Goal: Browse casually: Explore the website without a specific task or goal

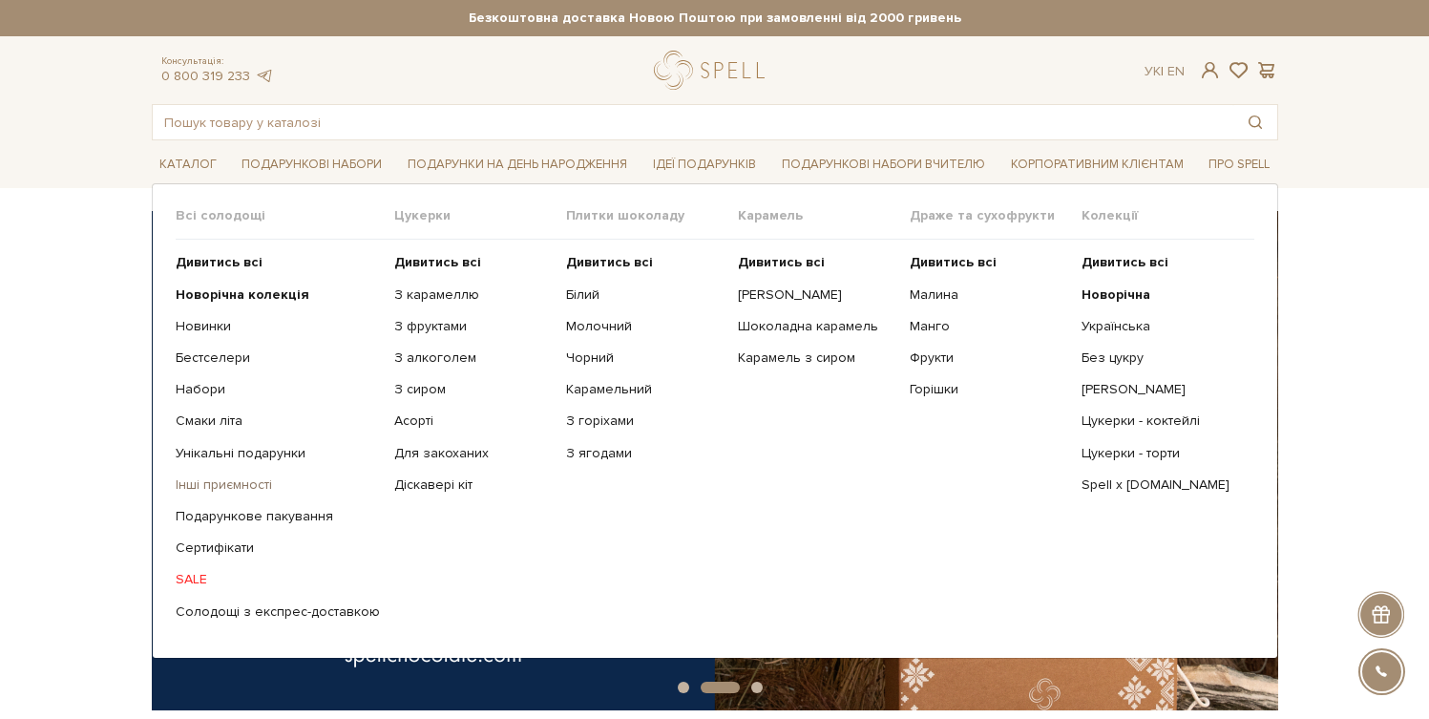
click at [231, 490] on link "Інші приємності" at bounding box center [278, 484] width 204 height 17
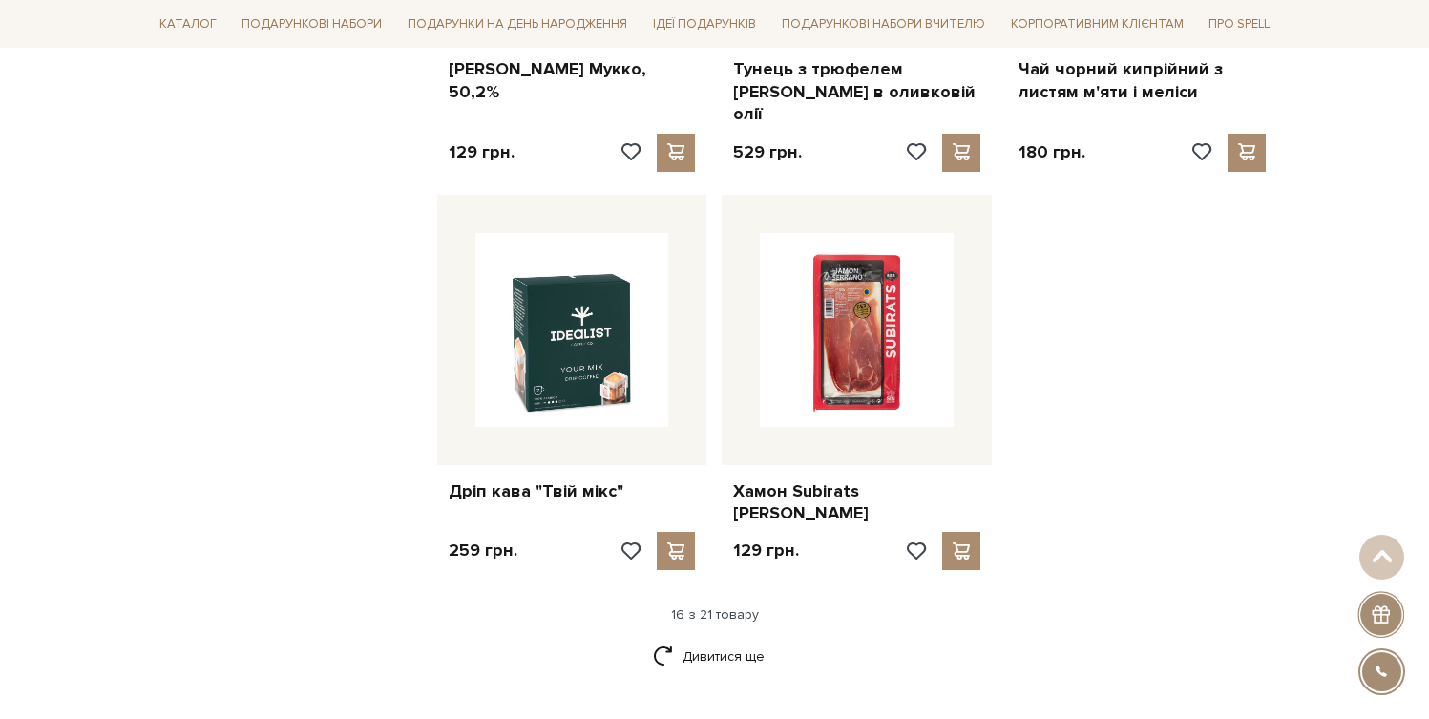
scroll to position [2187, 0]
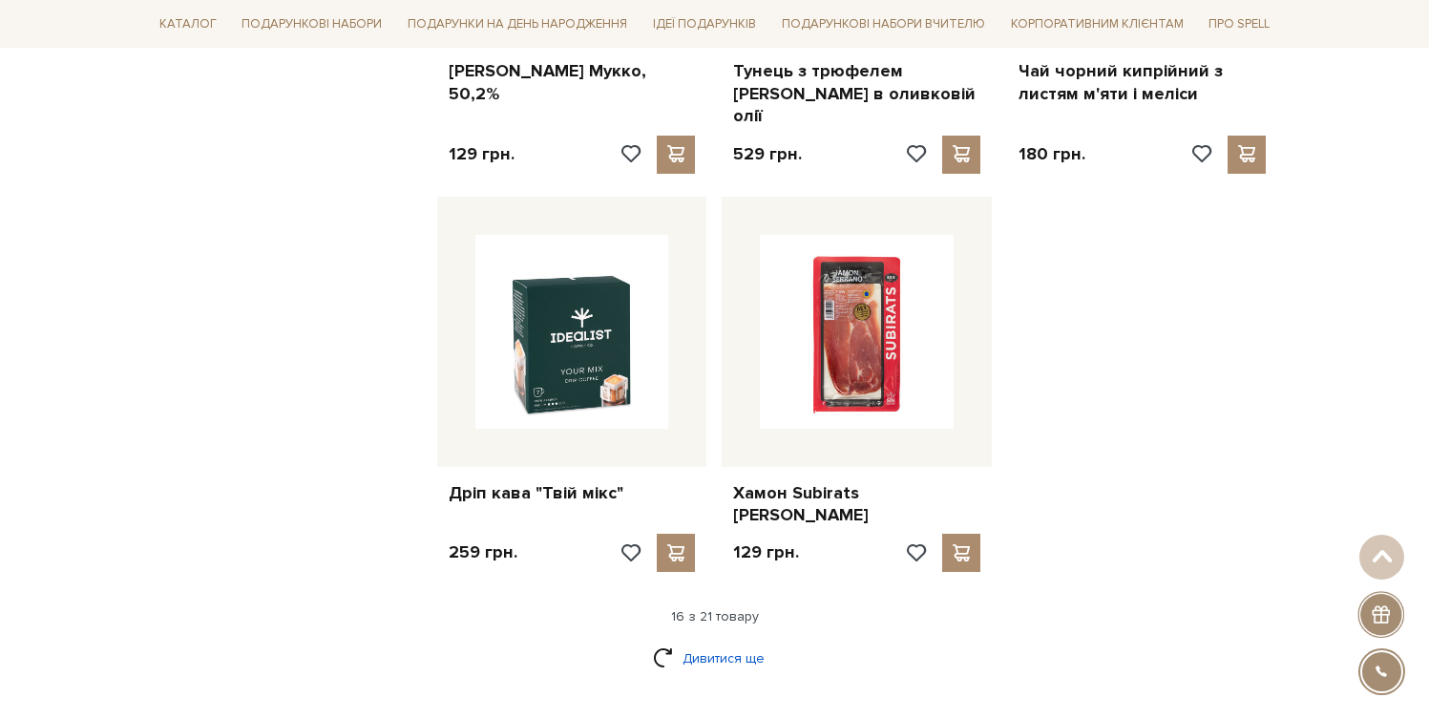
click at [744, 641] on link "Дивитися ще" at bounding box center [715, 657] width 124 height 33
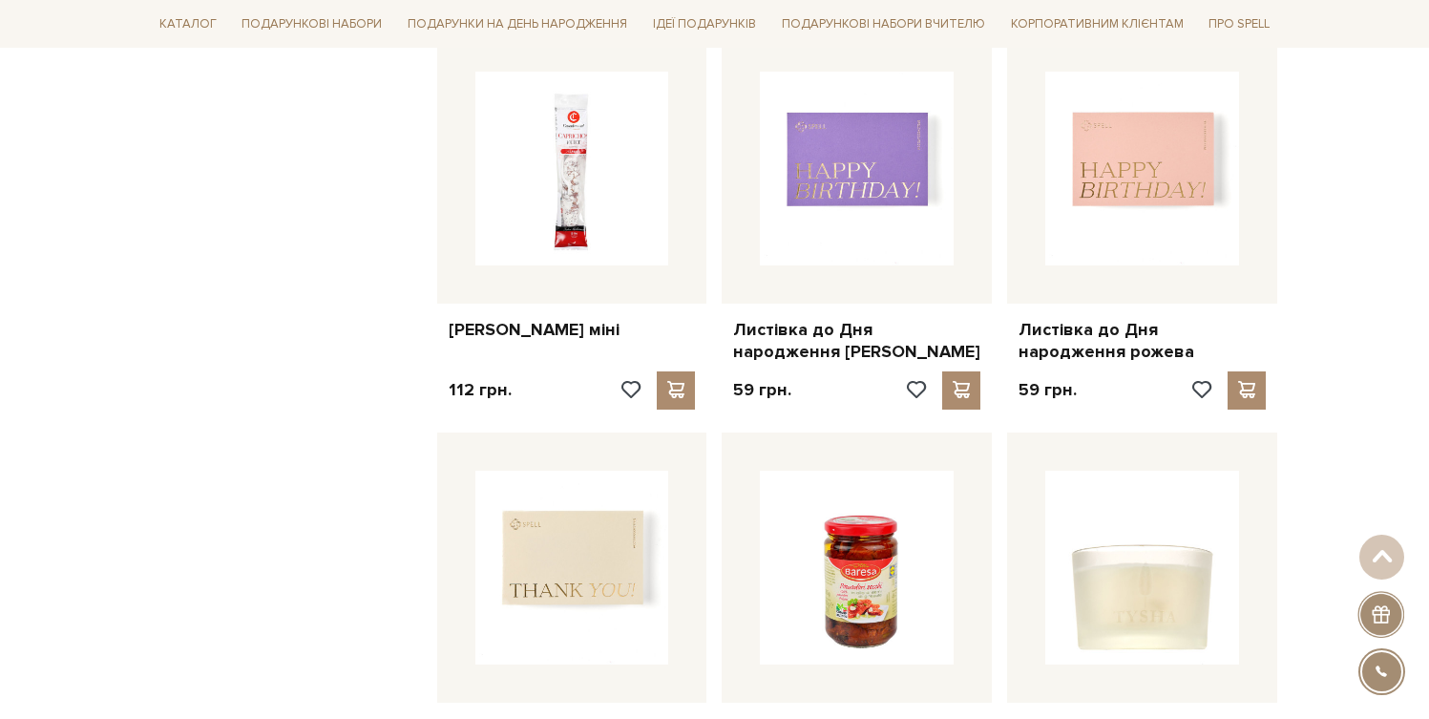
scroll to position [0, 0]
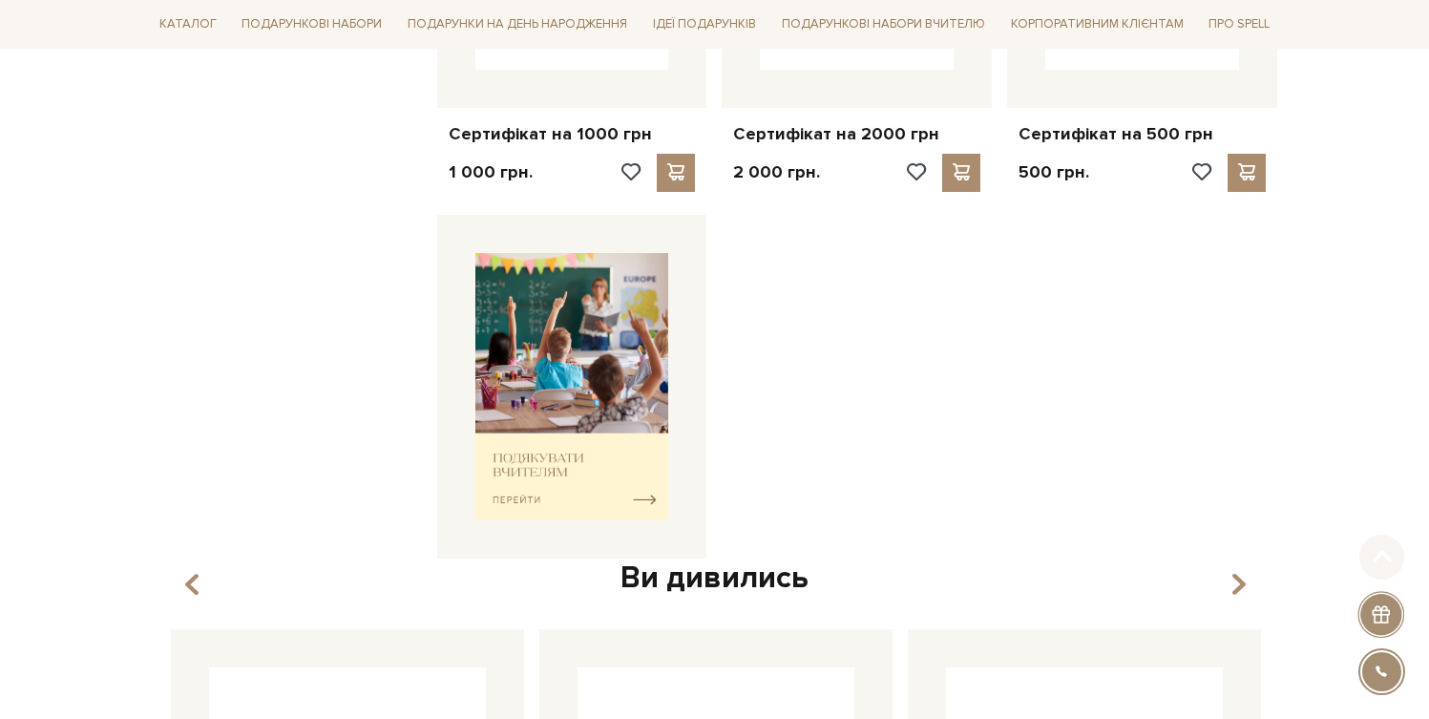
scroll to position [592, 0]
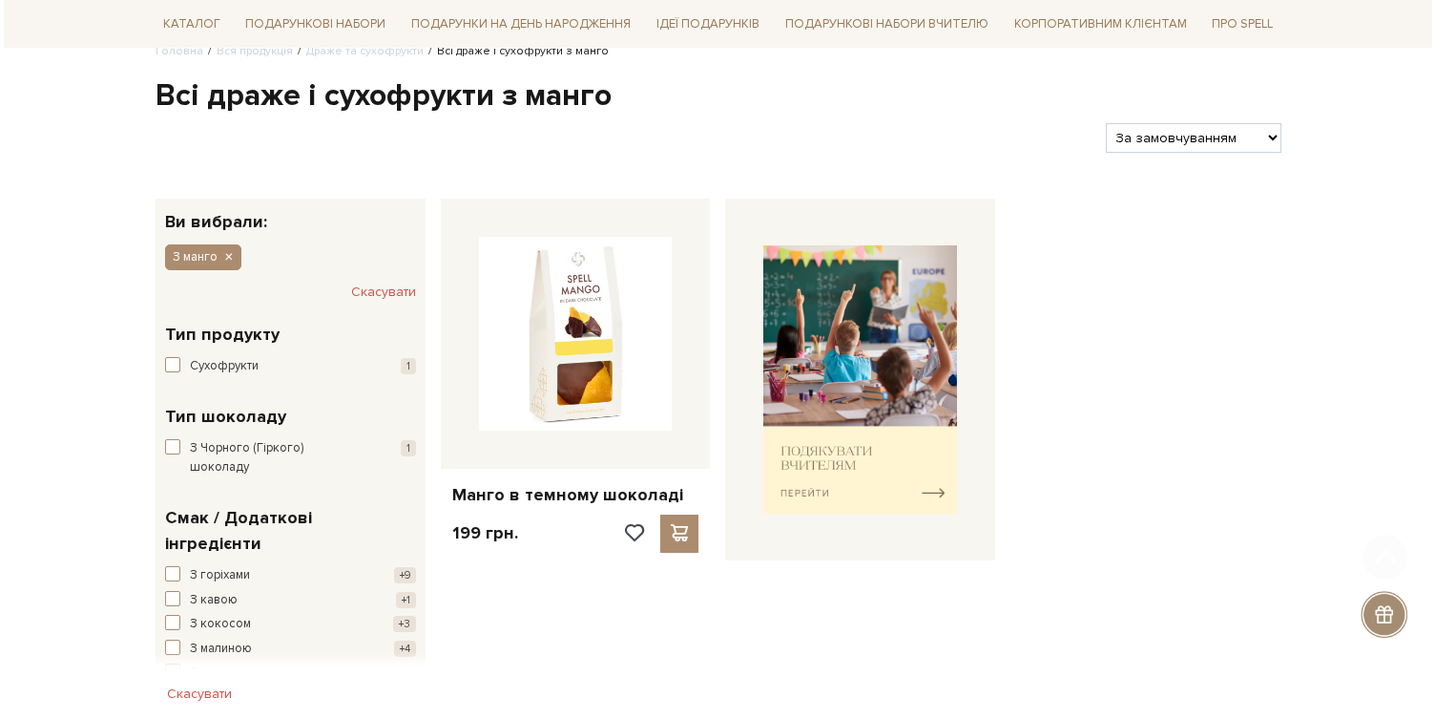
scroll to position [175, 0]
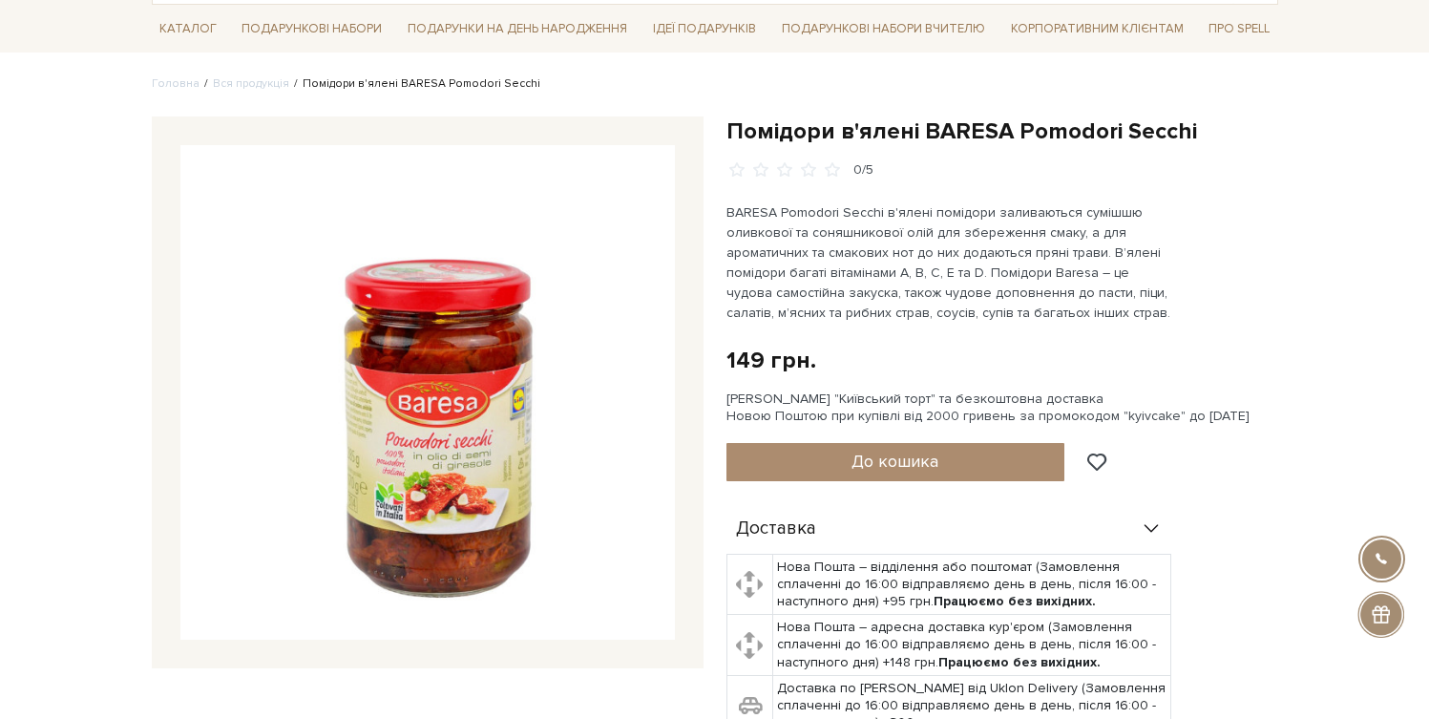
scroll to position [138, 0]
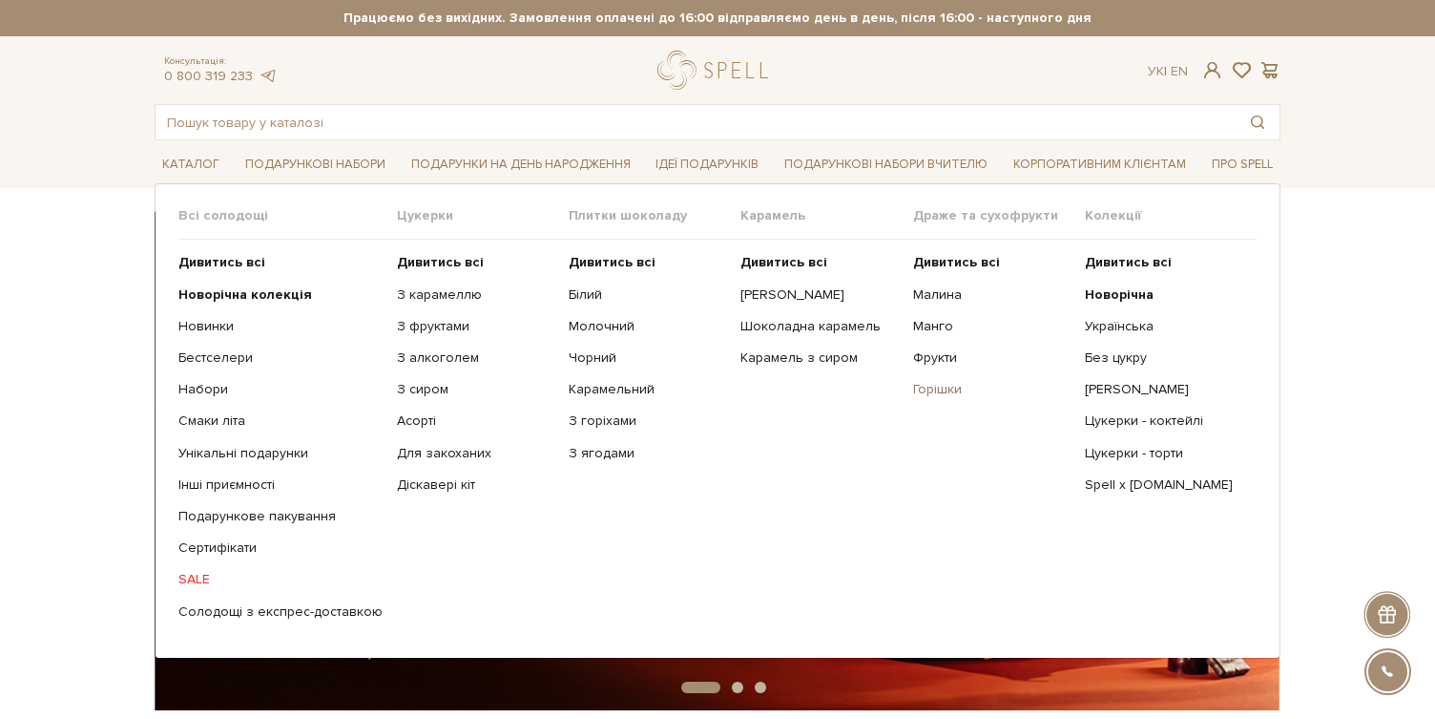
click at [924, 385] on link "Горішки" at bounding box center [991, 389] width 157 height 17
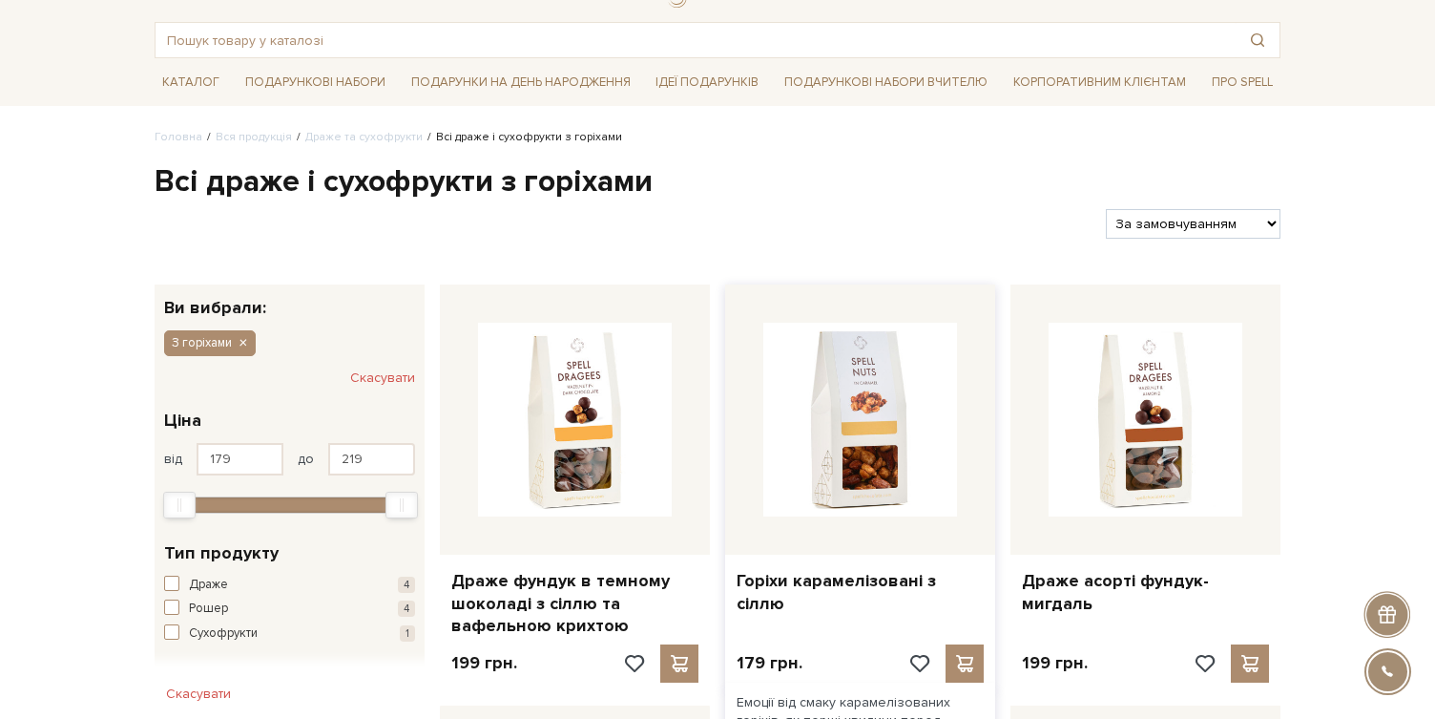
scroll to position [305, 0]
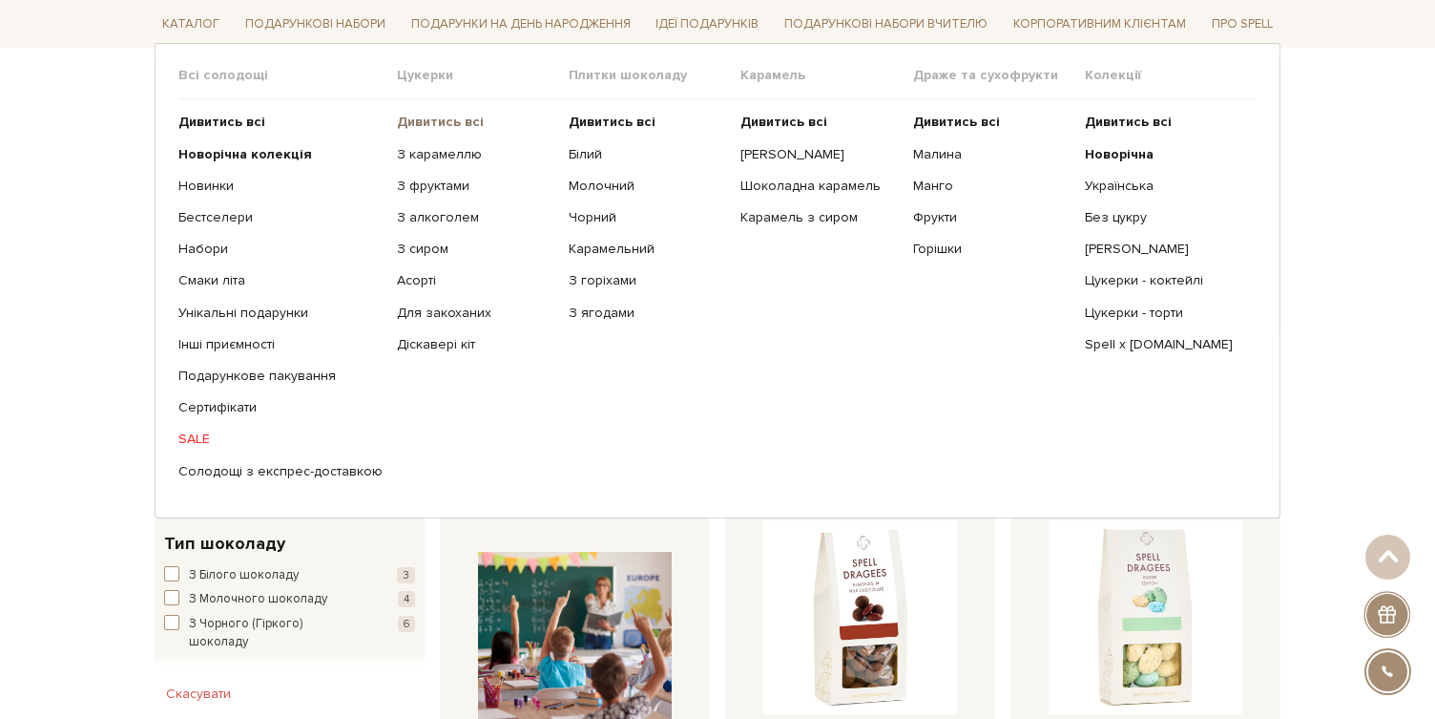
click at [433, 119] on b "Дивитись всі" at bounding box center [440, 122] width 87 height 16
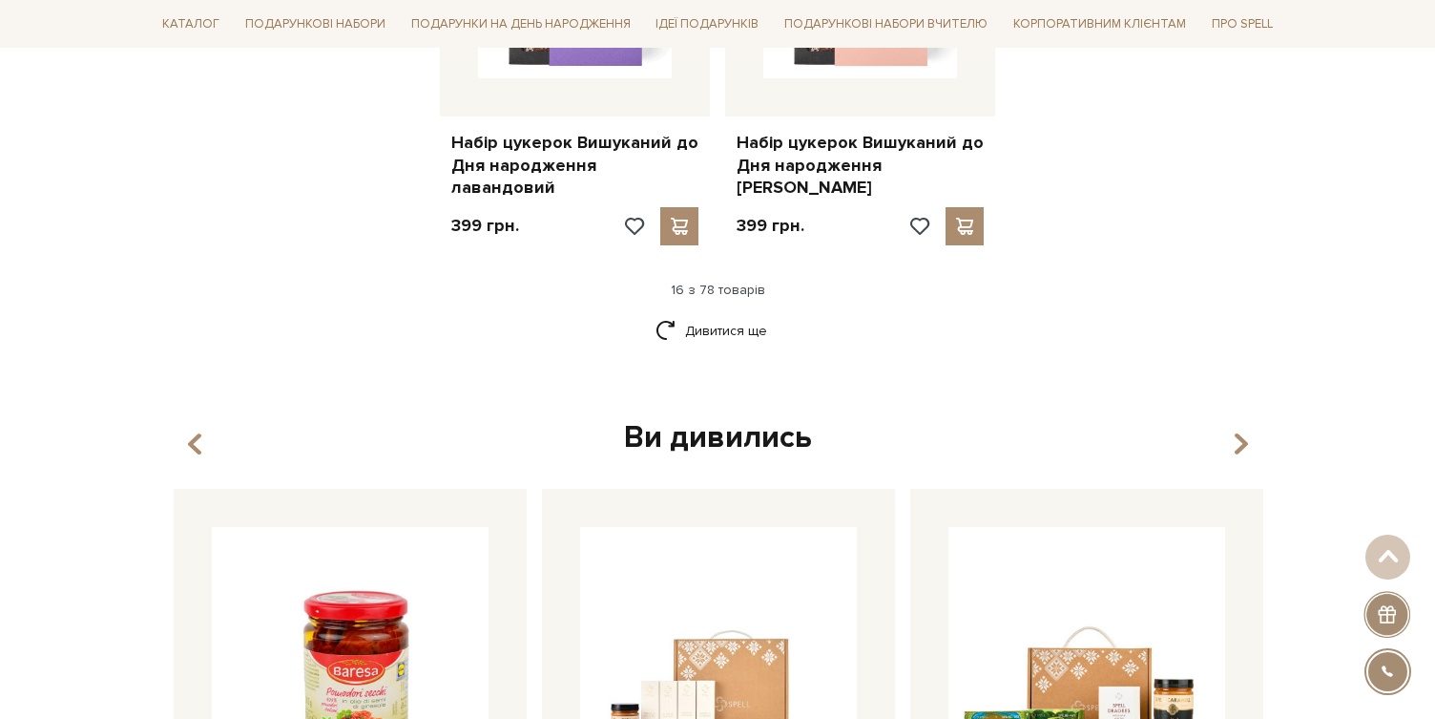
scroll to position [2633, 0]
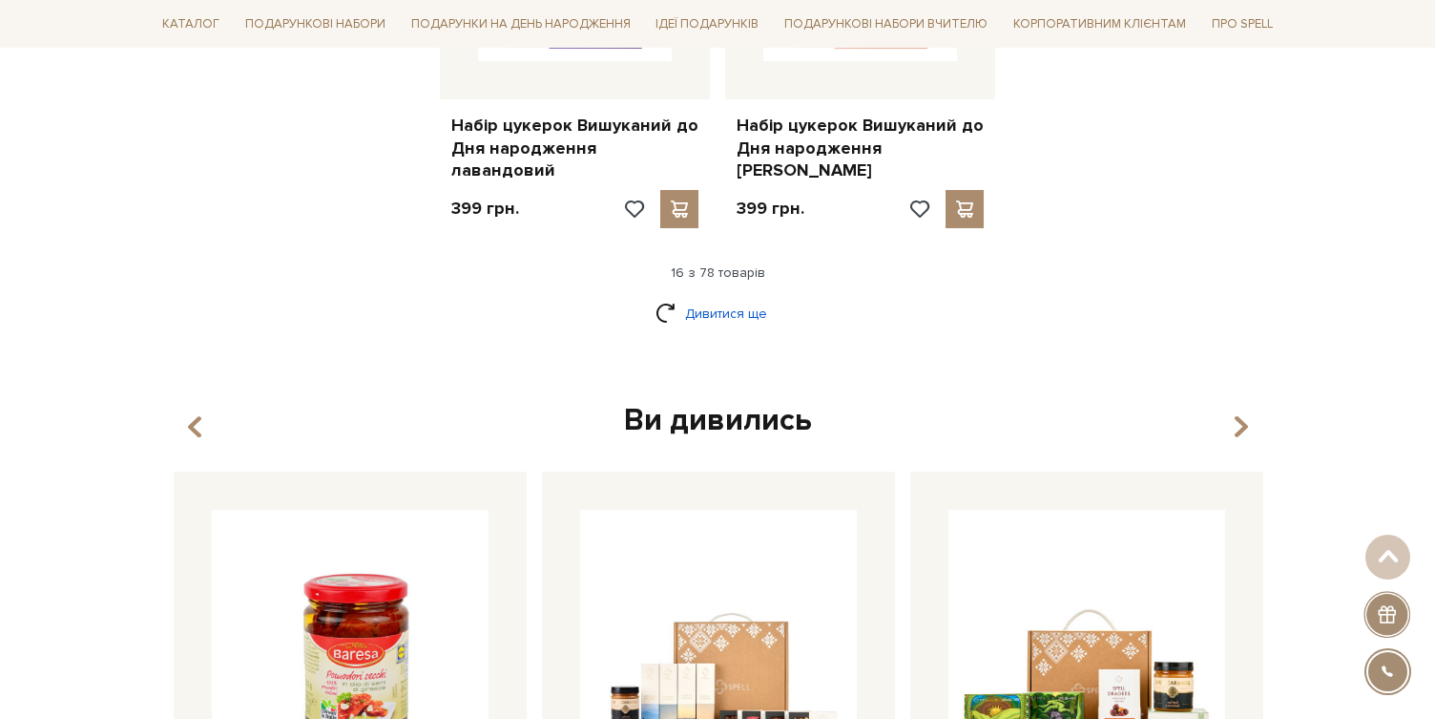
click at [754, 297] on link "Дивитися ще" at bounding box center [718, 313] width 124 height 33
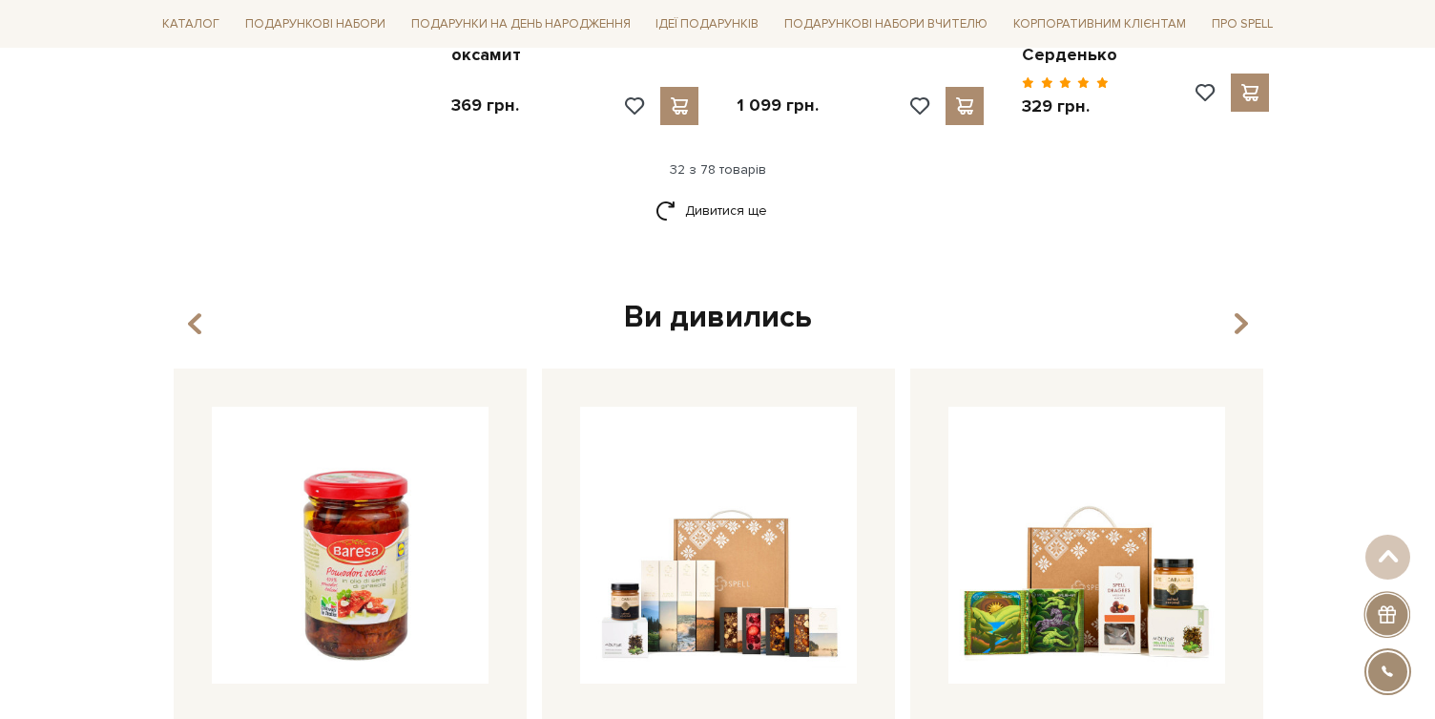
scroll to position [4728, 0]
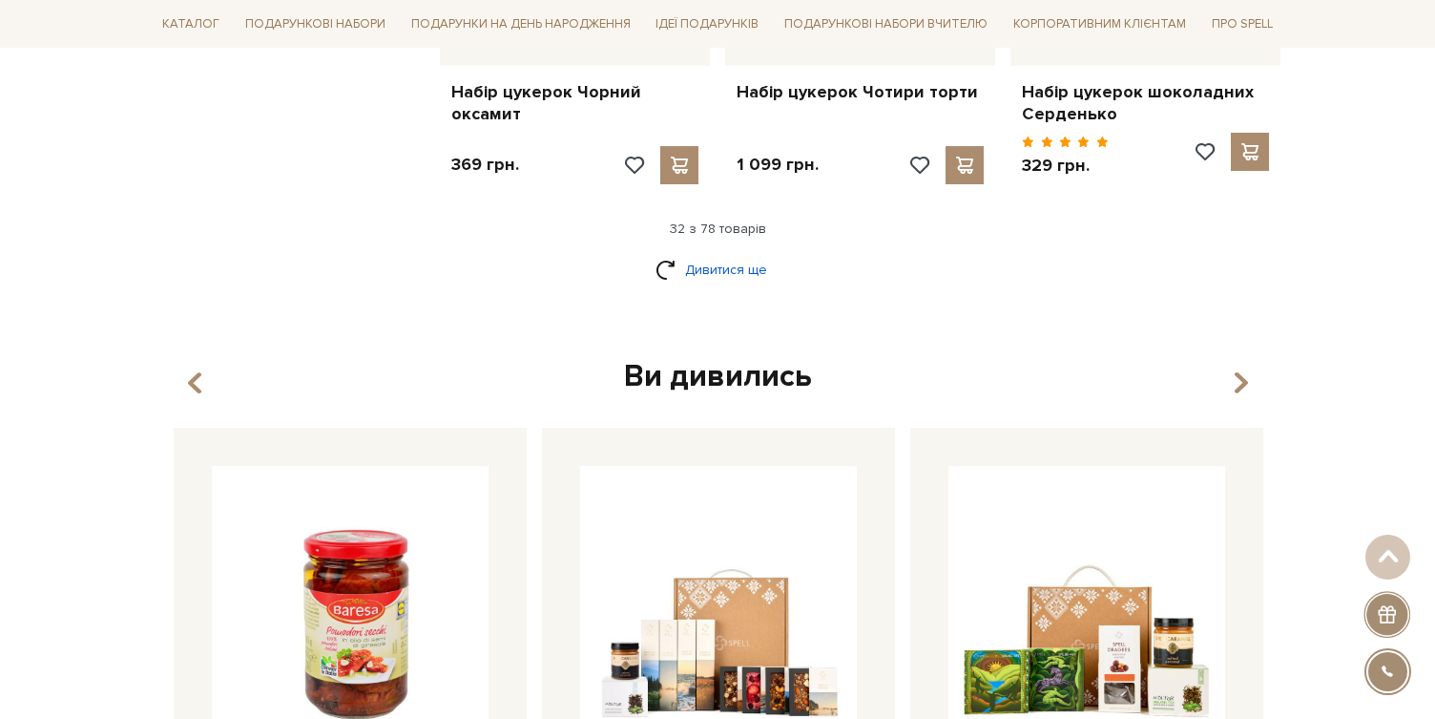
click at [705, 253] on link "Дивитися ще" at bounding box center [718, 269] width 124 height 33
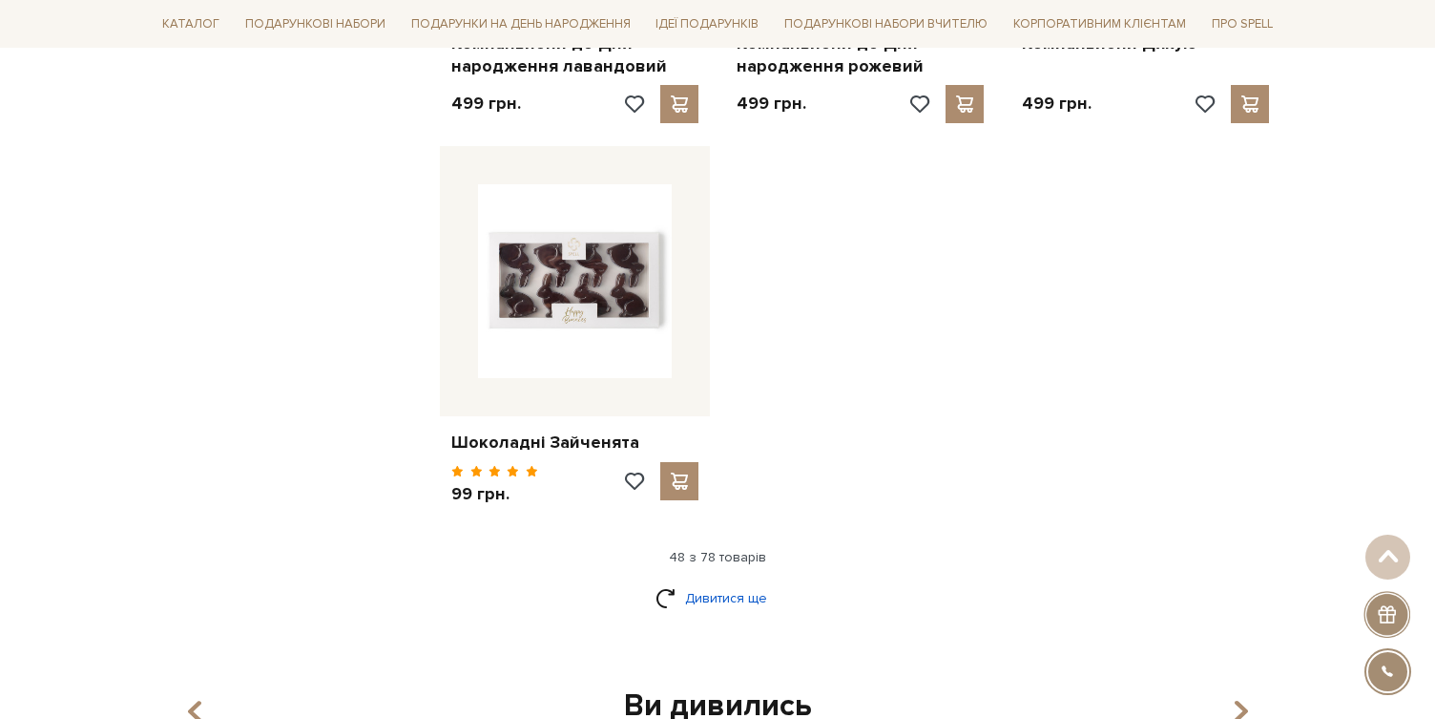
scroll to position [6893, 0]
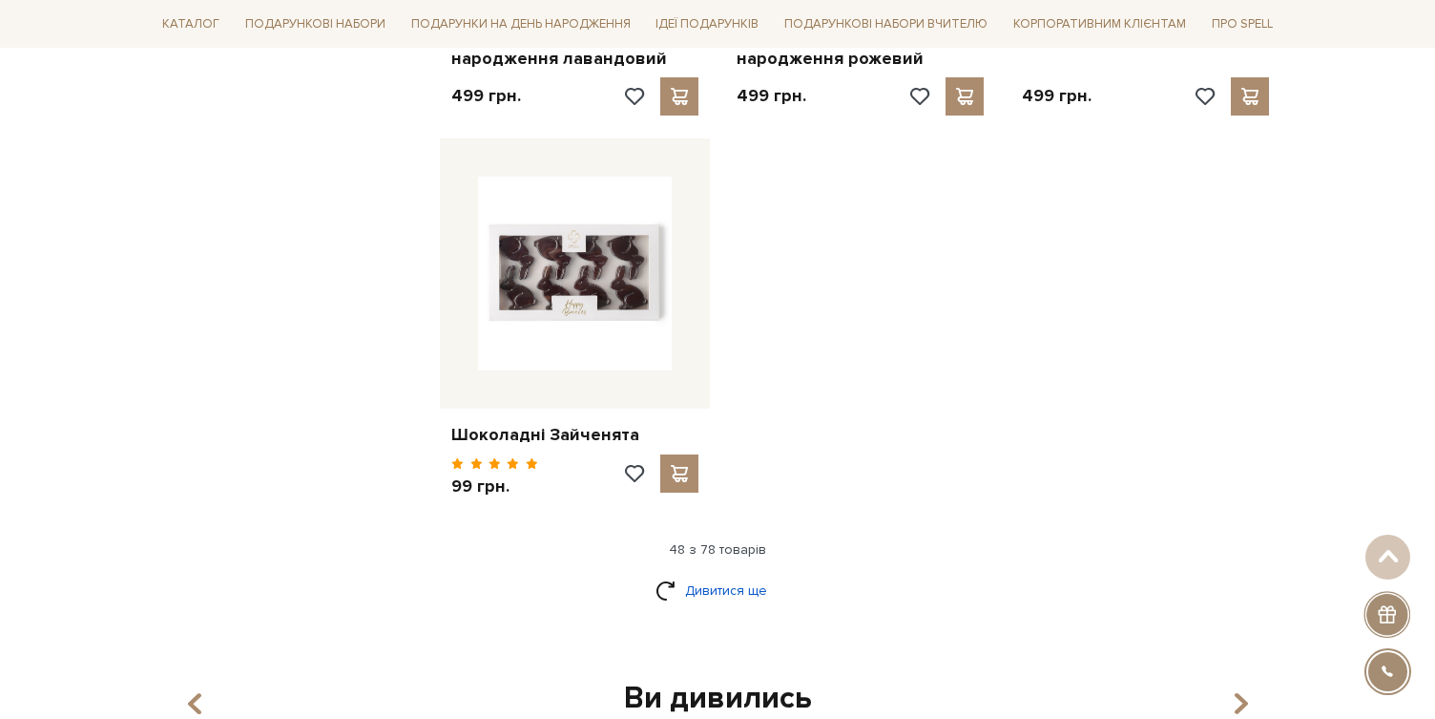
click at [751, 574] on link "Дивитися ще" at bounding box center [718, 590] width 124 height 33
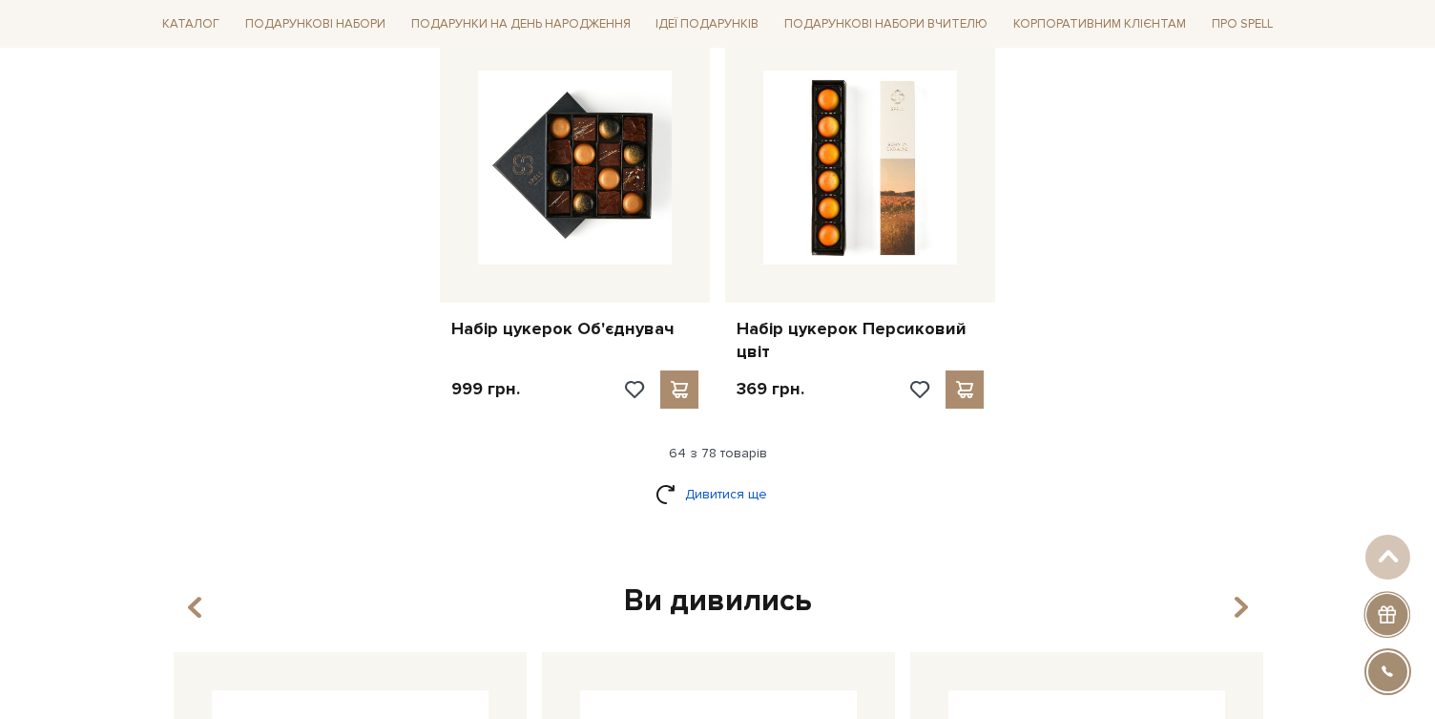
scroll to position [9132, 0]
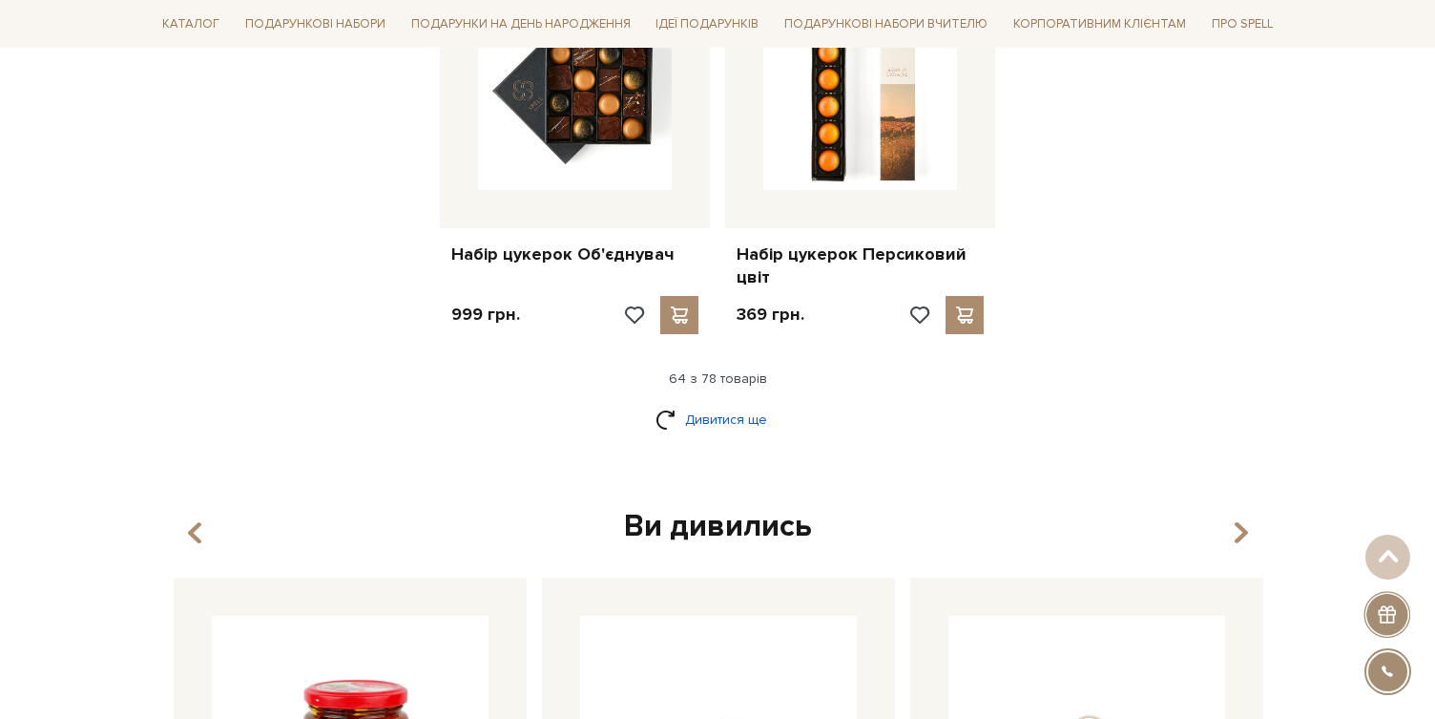
click at [734, 403] on link "Дивитися ще" at bounding box center [718, 419] width 124 height 33
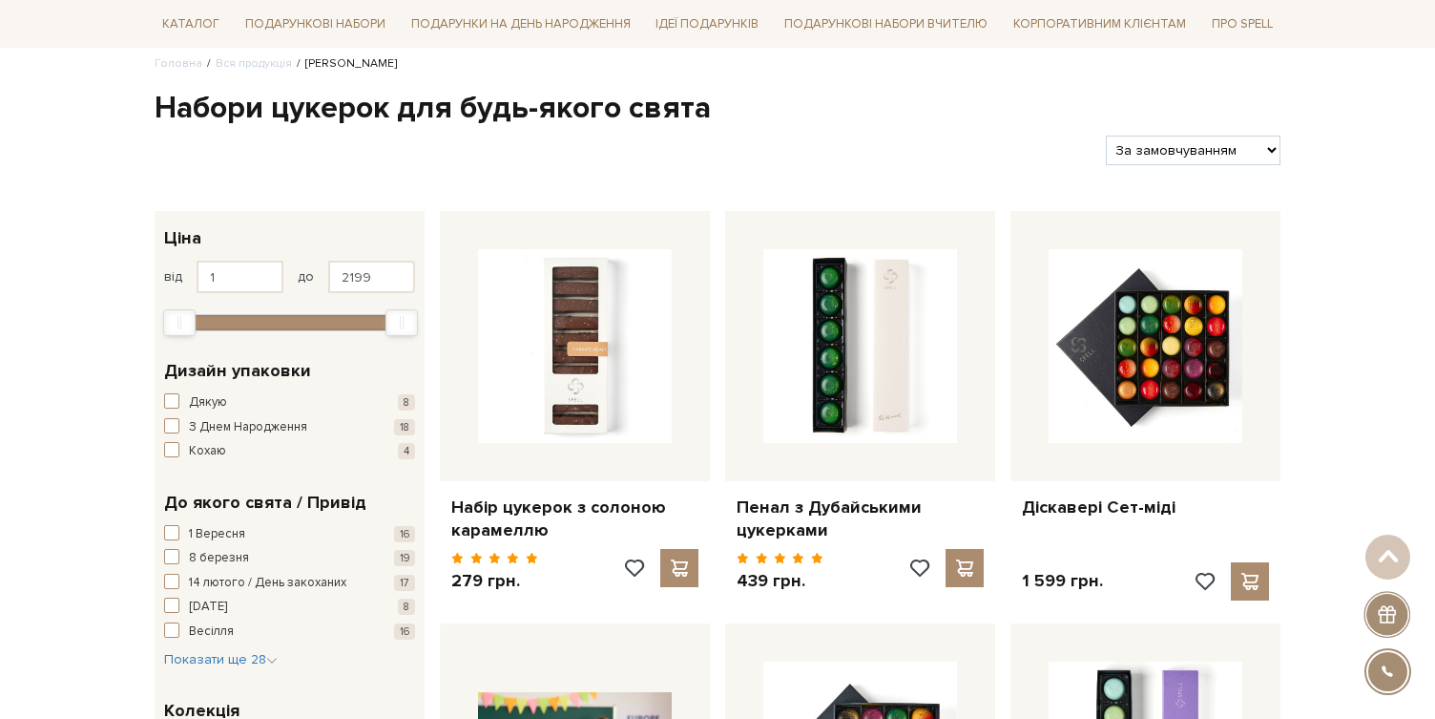
scroll to position [0, 0]
